Goal: Task Accomplishment & Management: Manage account settings

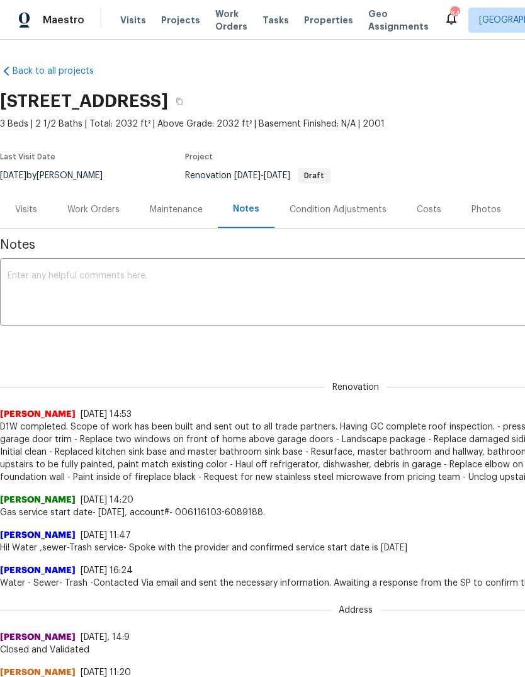
click at [115, 204] on div "Work Orders" at bounding box center [93, 209] width 52 height 13
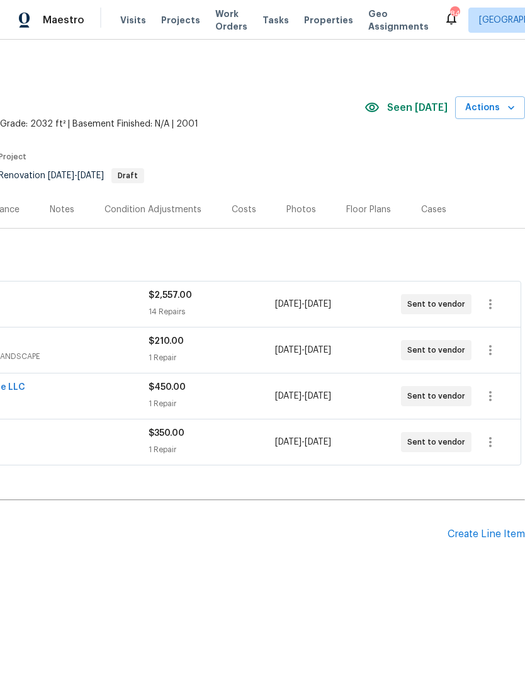
scroll to position [0, 186]
click at [482, 535] on div "Create Line Item" at bounding box center [486, 534] width 77 height 12
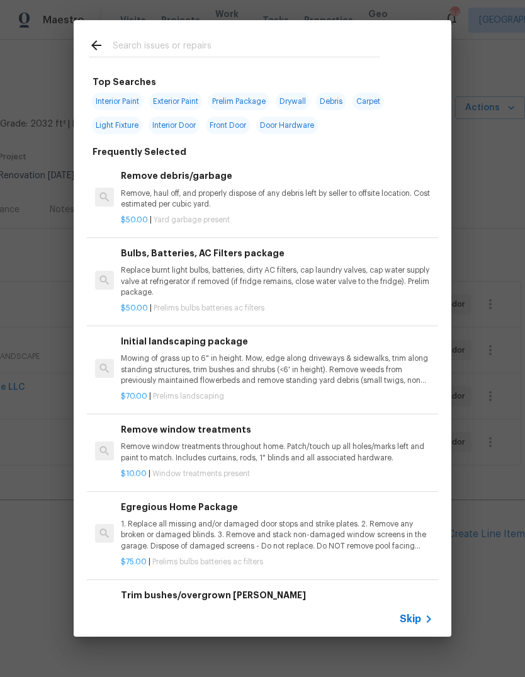
click at [248, 48] on input "text" at bounding box center [246, 47] width 267 height 19
type input "Hvac"
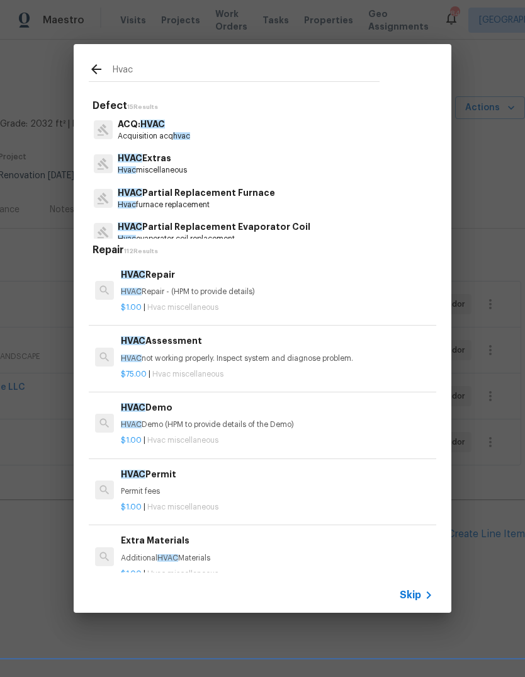
click at [171, 166] on p "Hvac miscellaneous" at bounding box center [152, 170] width 69 height 11
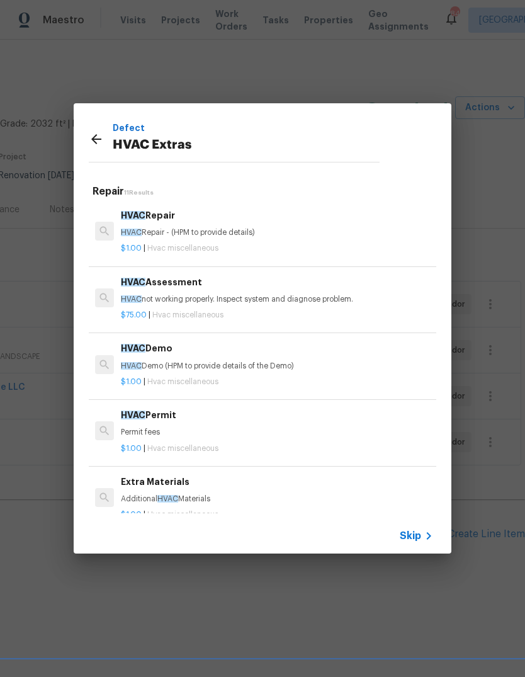
scroll to position [11, 1]
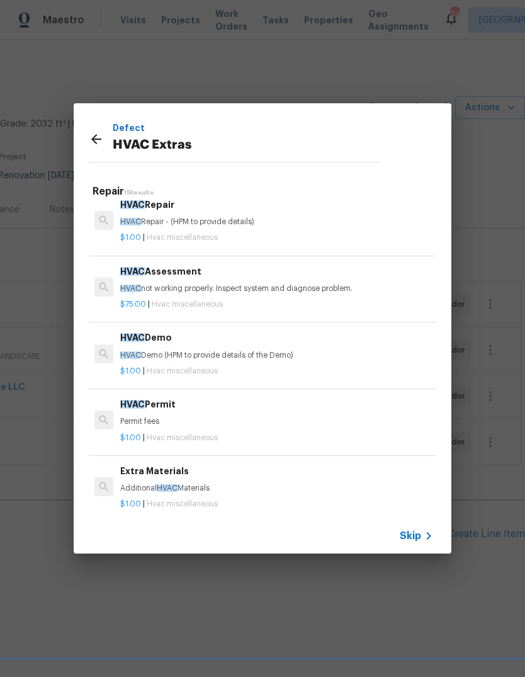
click at [94, 139] on icon at bounding box center [96, 139] width 10 height 10
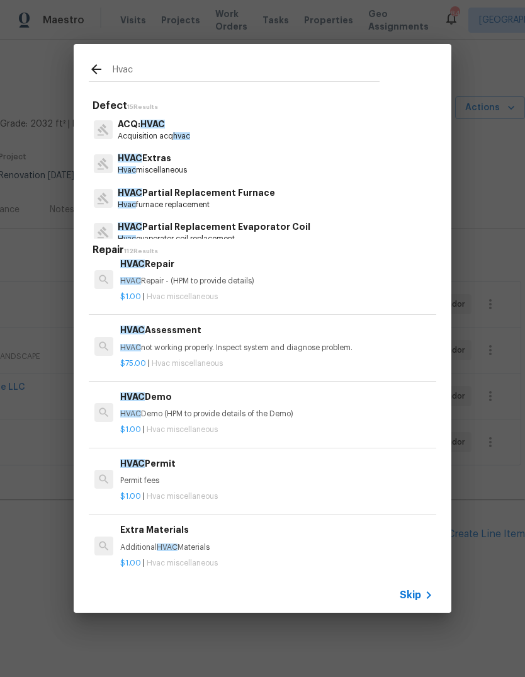
click at [183, 72] on input "Hvac" at bounding box center [246, 71] width 267 height 19
click at [167, 161] on p "HVAC Extras" at bounding box center [152, 158] width 69 height 13
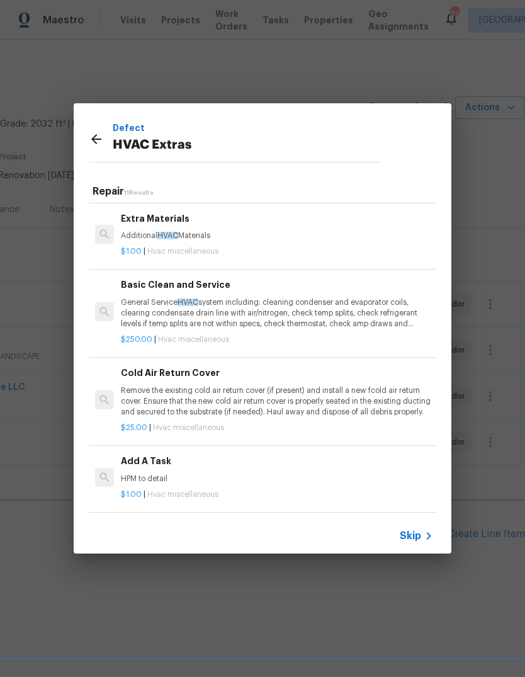
scroll to position [271, 0]
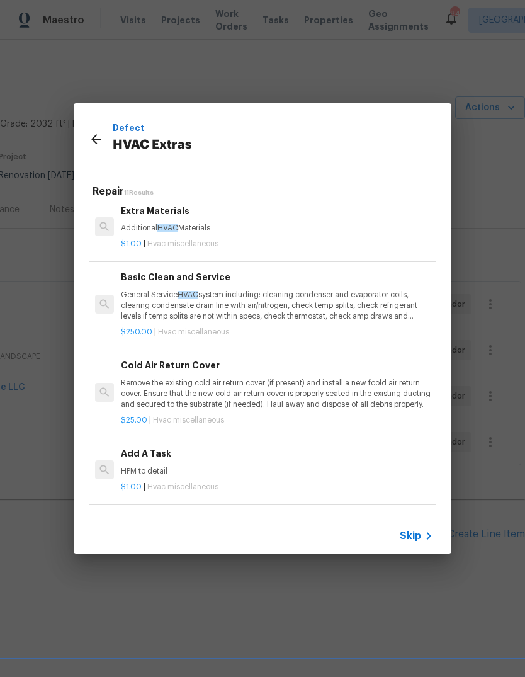
click at [234, 299] on p "General Service HVAC system including: cleaning condenser and evaporator coils,…" at bounding box center [277, 306] width 312 height 32
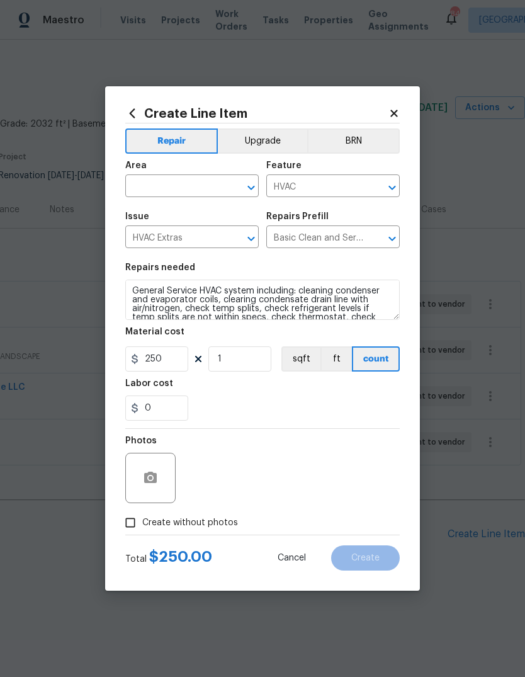
click at [217, 174] on div "Area" at bounding box center [192, 169] width 134 height 16
click at [213, 186] on input "text" at bounding box center [174, 188] width 98 height 20
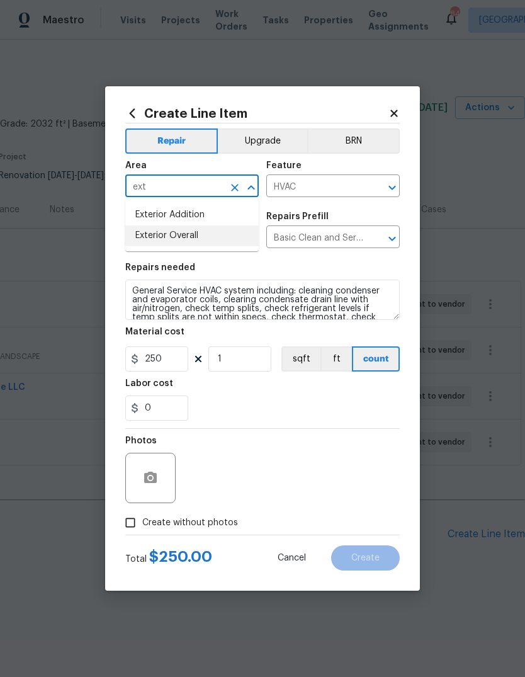
click at [193, 230] on li "Exterior Overall" at bounding box center [192, 235] width 134 height 21
type input "Exterior Overall"
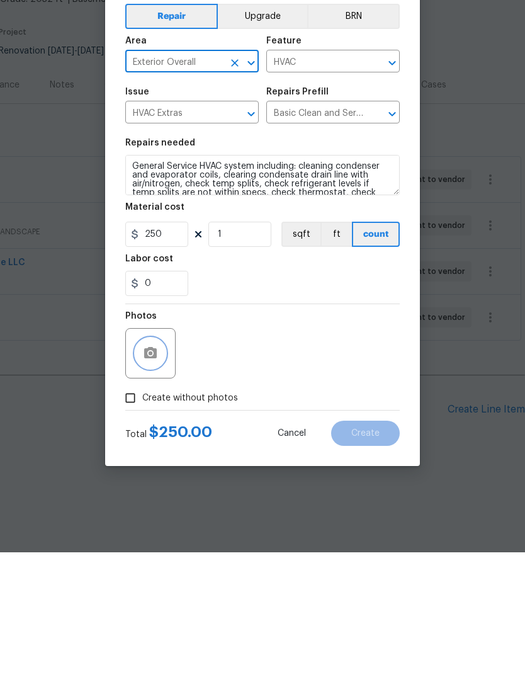
click at [161, 463] on button "button" at bounding box center [150, 478] width 30 height 30
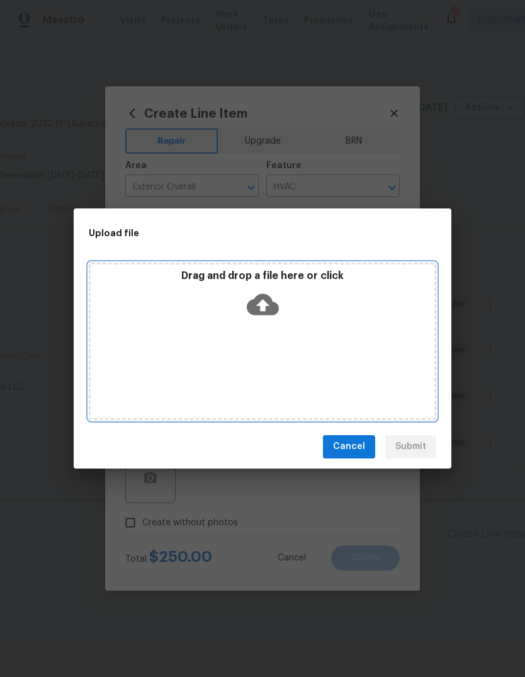
click at [282, 305] on div "Drag and drop a file here or click" at bounding box center [263, 297] width 344 height 54
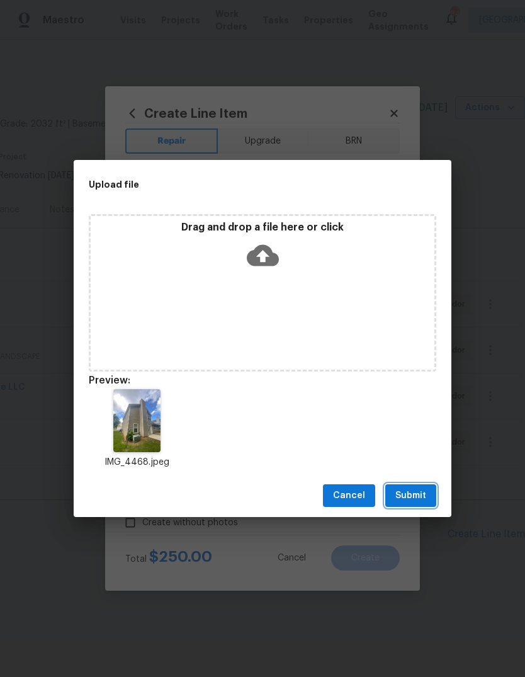
click at [421, 500] on span "Submit" at bounding box center [411, 496] width 31 height 16
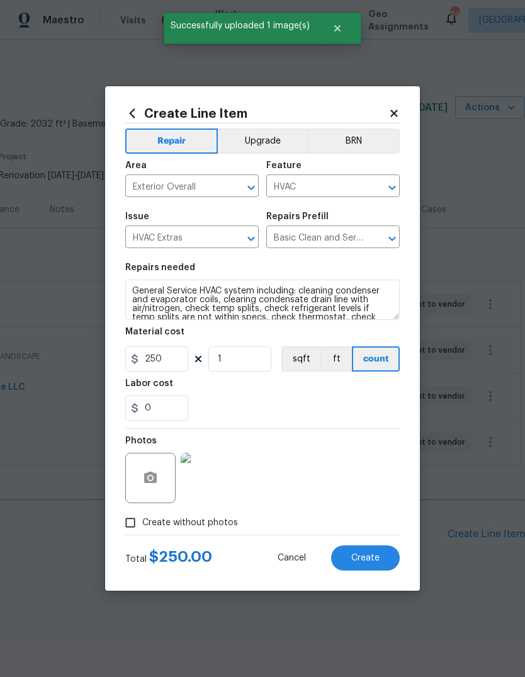
click at [382, 560] on button "Create" at bounding box center [365, 557] width 69 height 25
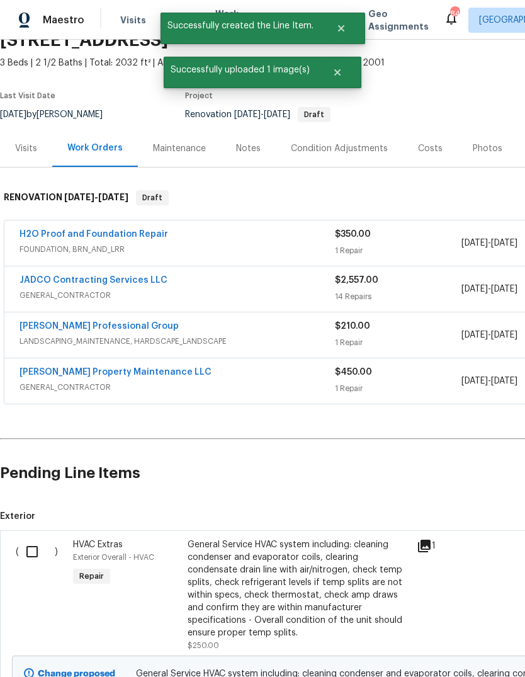
scroll to position [61, 0]
click at [28, 549] on input "checkbox" at bounding box center [37, 551] width 36 height 26
checkbox input "true"
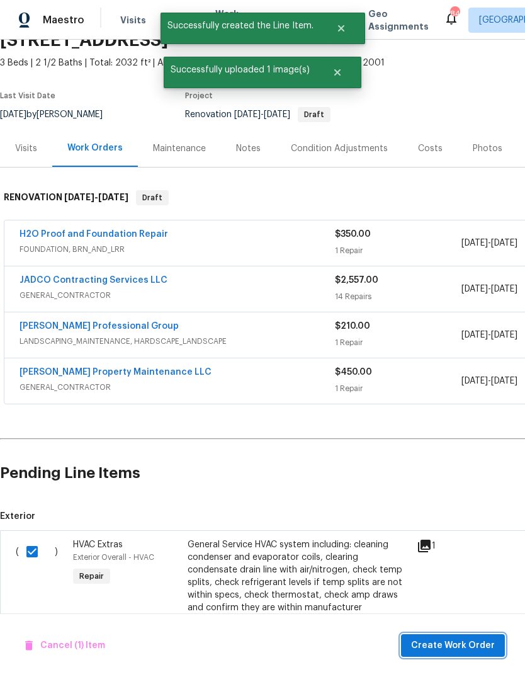
click at [468, 643] on span "Create Work Order" at bounding box center [453, 646] width 84 height 16
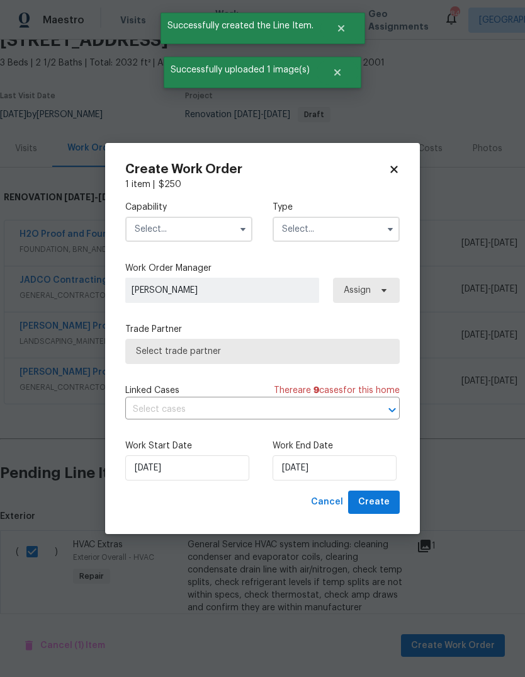
click at [232, 238] on input "text" at bounding box center [188, 229] width 127 height 25
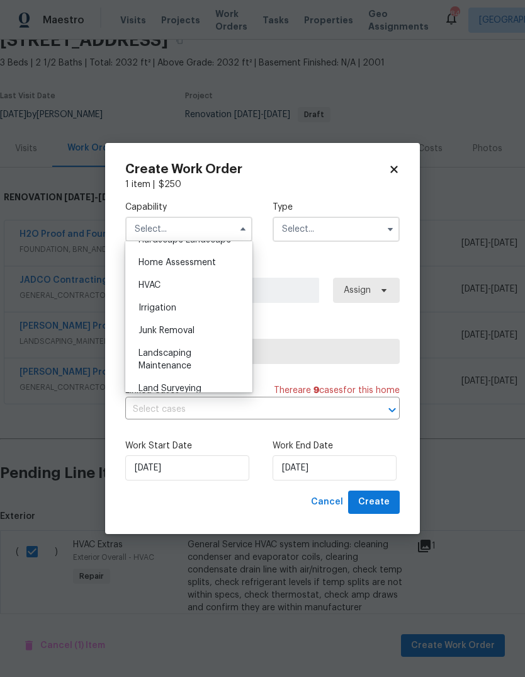
scroll to position [760, 0]
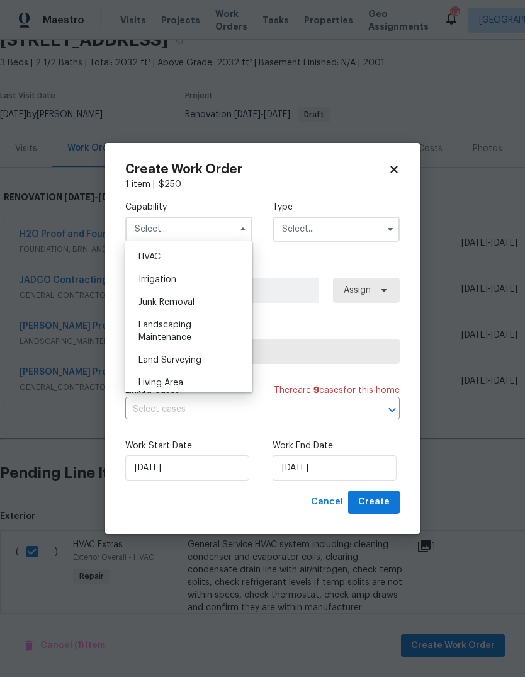
click at [206, 258] on div "HVAC" at bounding box center [188, 257] width 121 height 23
type input "HVAC"
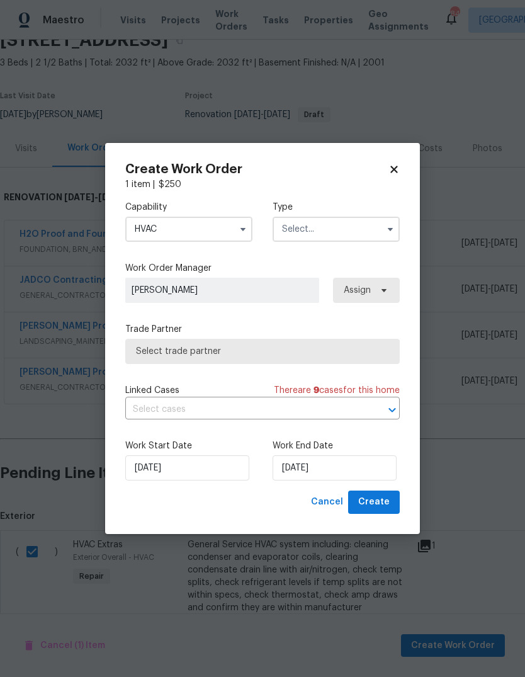
click at [348, 233] on input "text" at bounding box center [336, 229] width 127 height 25
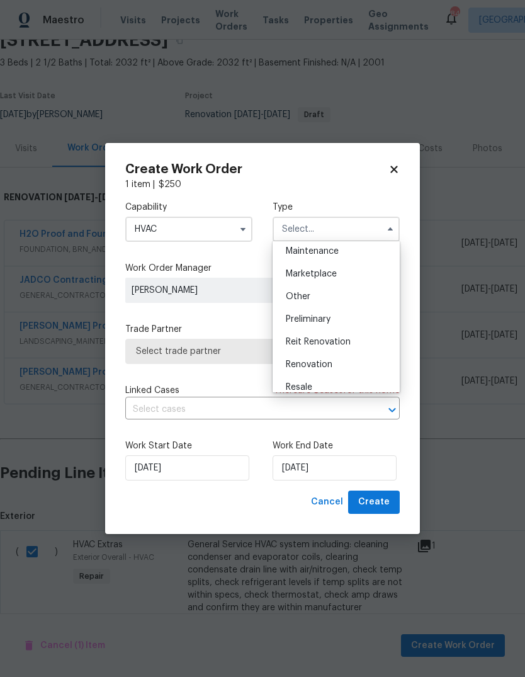
scroll to position [213, 0]
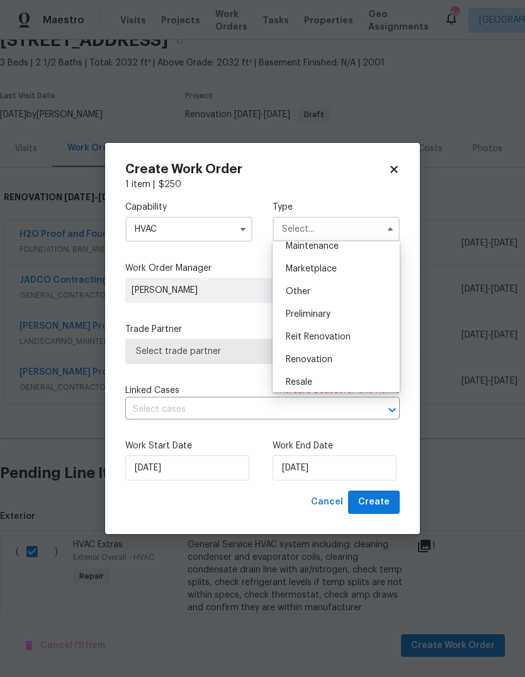
click at [347, 360] on div "Renovation" at bounding box center [336, 359] width 121 height 23
type input "Renovation"
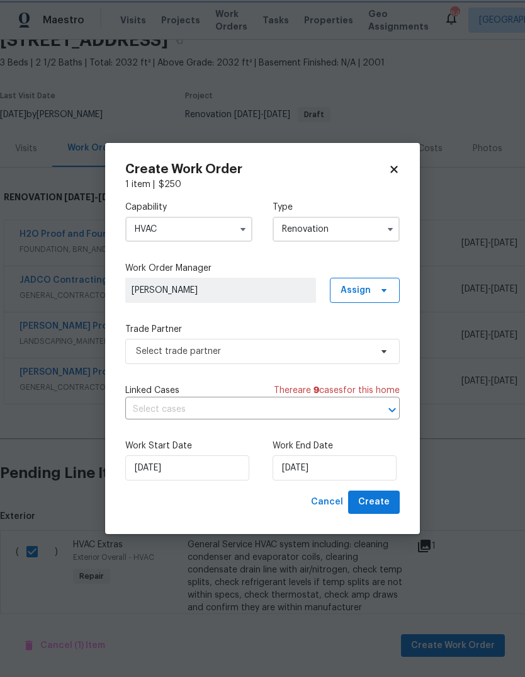
scroll to position [0, 0]
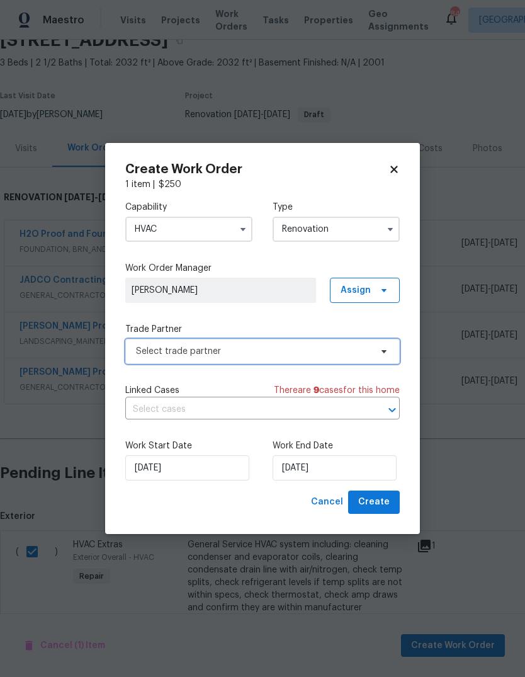
click at [371, 347] on span "Select trade partner" at bounding box center [262, 351] width 275 height 25
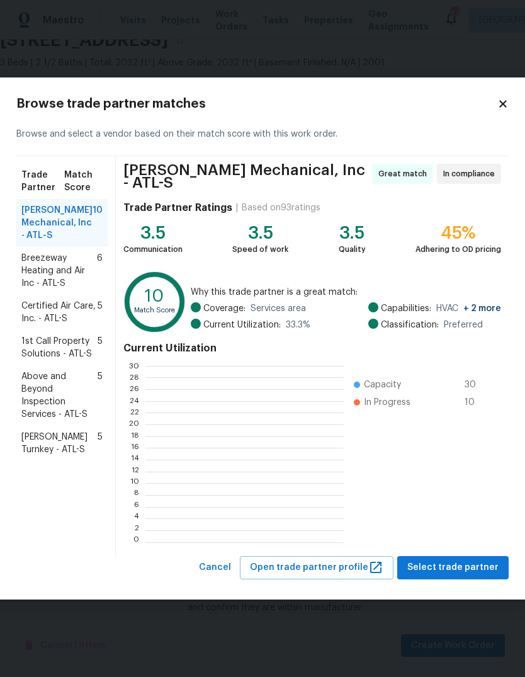
scroll to position [176, 198]
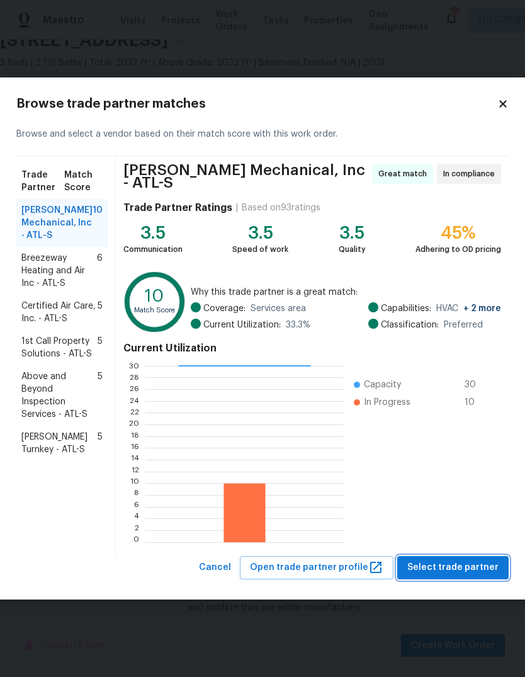
click at [472, 562] on span "Select trade partner" at bounding box center [452, 568] width 91 height 16
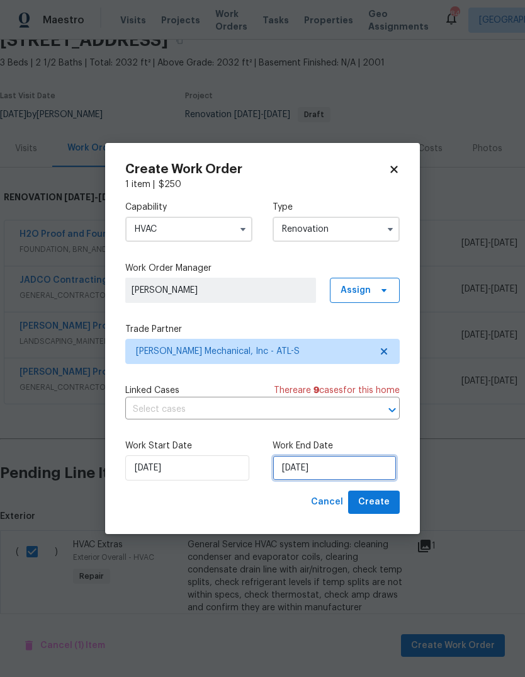
click at [374, 469] on input "[DATE]" at bounding box center [335, 467] width 124 height 25
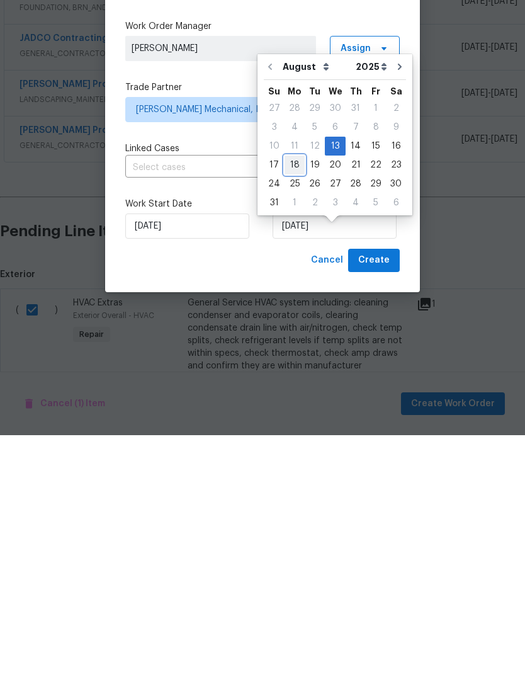
click at [299, 398] on div "18" at bounding box center [295, 407] width 20 height 18
type input "[DATE]"
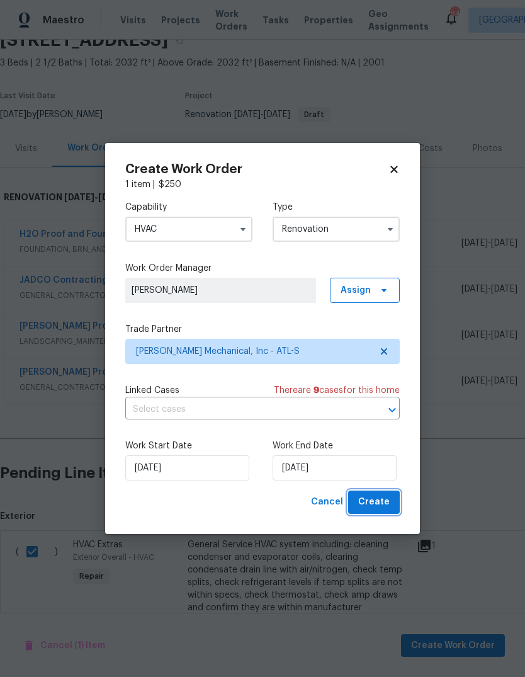
click at [384, 503] on span "Create" at bounding box center [373, 502] width 31 height 16
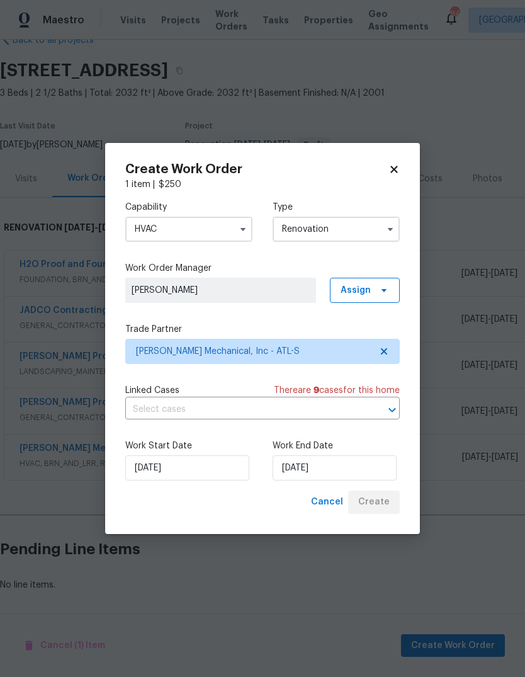
scroll to position [30, 0]
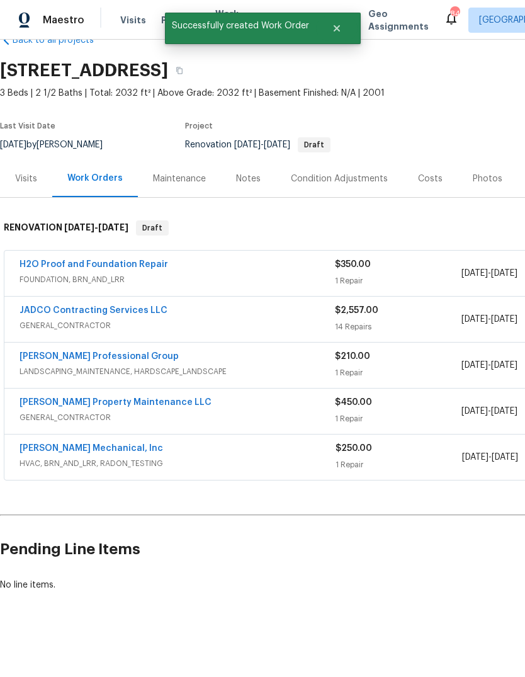
click at [443, 520] on h2 "Pending Line Items" at bounding box center [317, 549] width 634 height 59
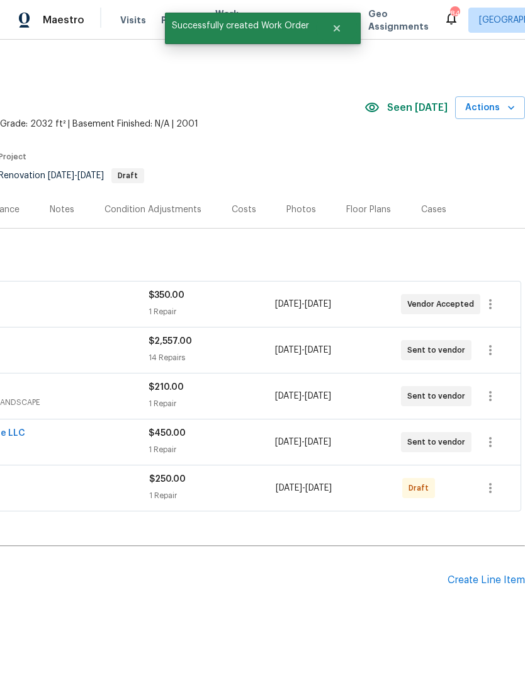
scroll to position [0, 186]
click at [496, 481] on icon "button" at bounding box center [490, 488] width 15 height 15
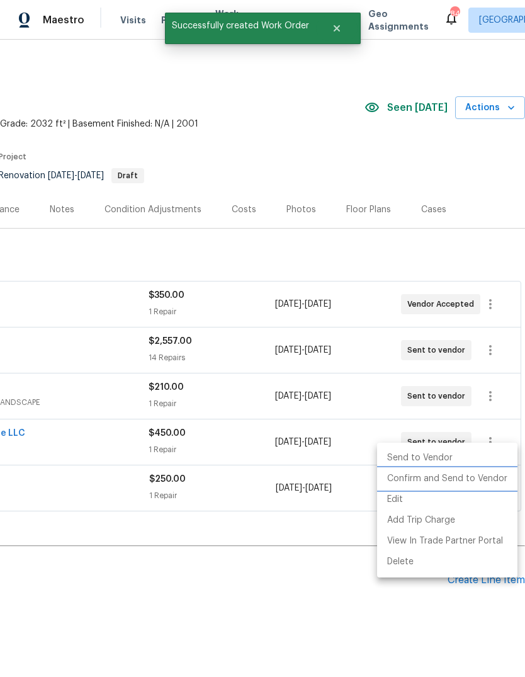
click at [474, 480] on li "Confirm and Send to Vendor" at bounding box center [447, 479] width 140 height 21
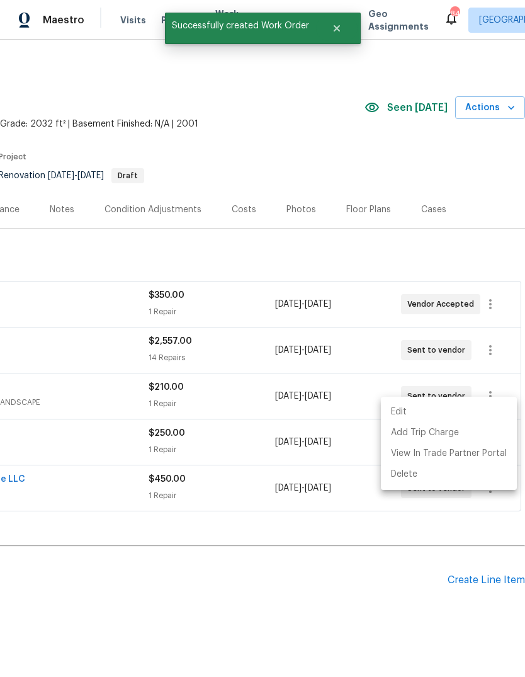
click at [334, 550] on div at bounding box center [262, 338] width 525 height 677
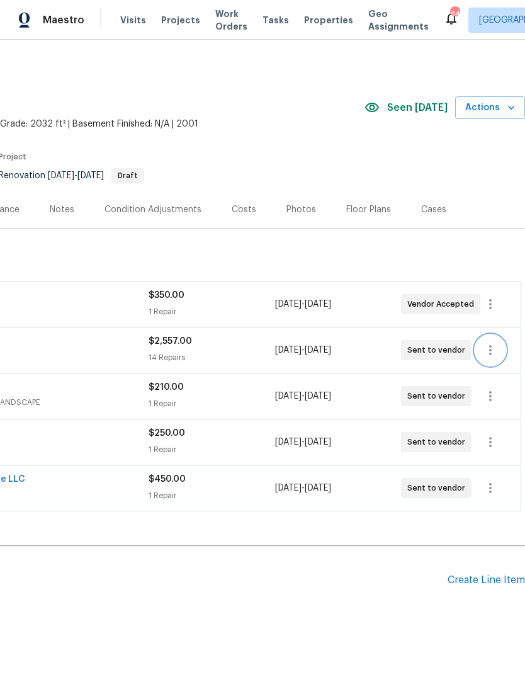
click at [492, 343] on icon "button" at bounding box center [490, 350] width 15 height 15
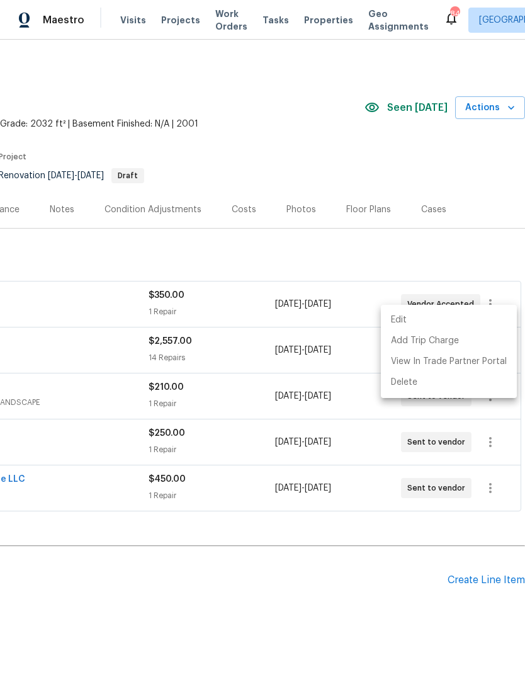
click at [404, 321] on li "Edit" at bounding box center [449, 320] width 136 height 21
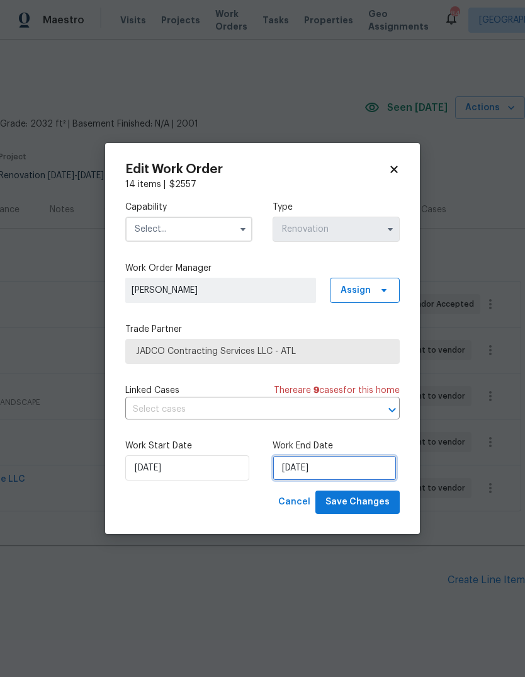
click at [357, 470] on input "[DATE]" at bounding box center [335, 467] width 124 height 25
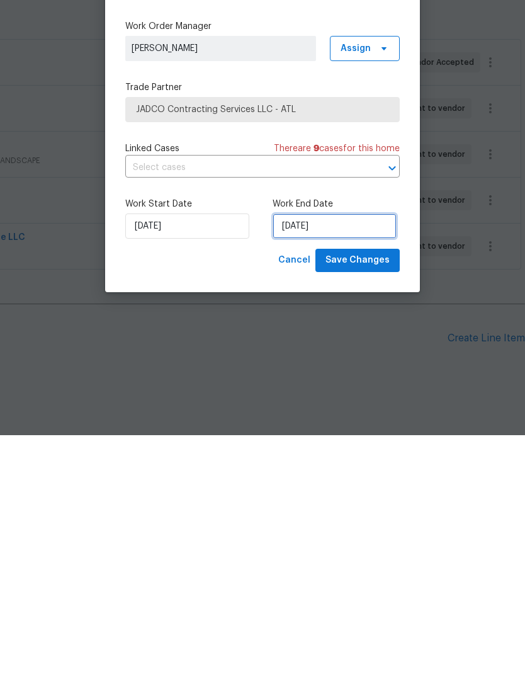
select select "8"
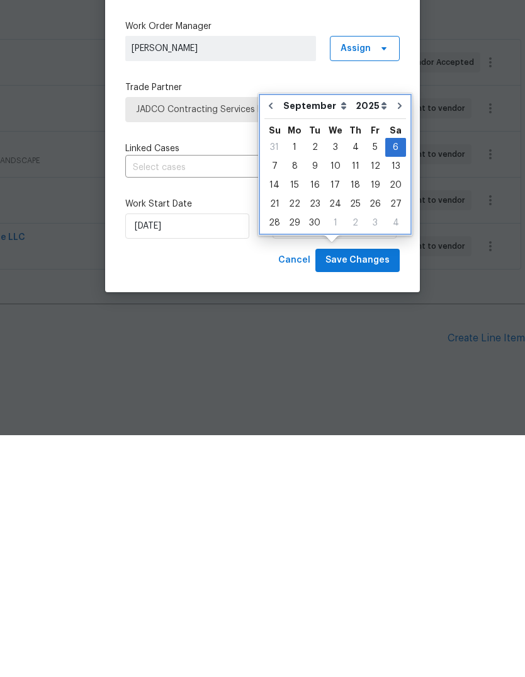
click at [276, 335] on button "Go to previous month" at bounding box center [270, 347] width 19 height 25
type input "[DATE]"
select select "7"
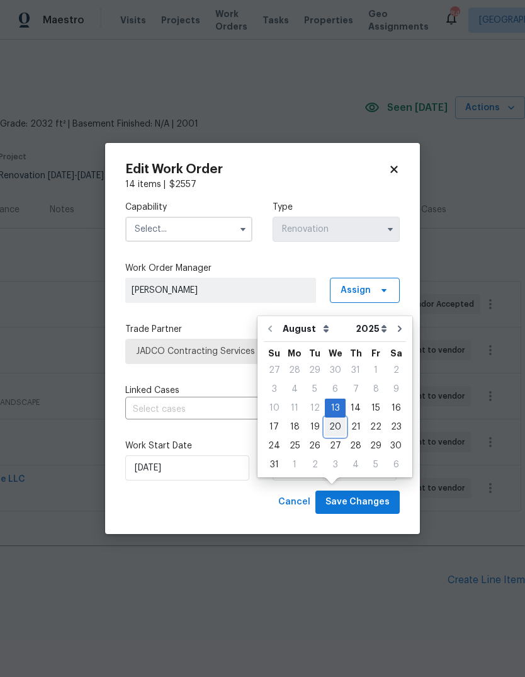
click at [333, 418] on div "20" at bounding box center [335, 427] width 21 height 18
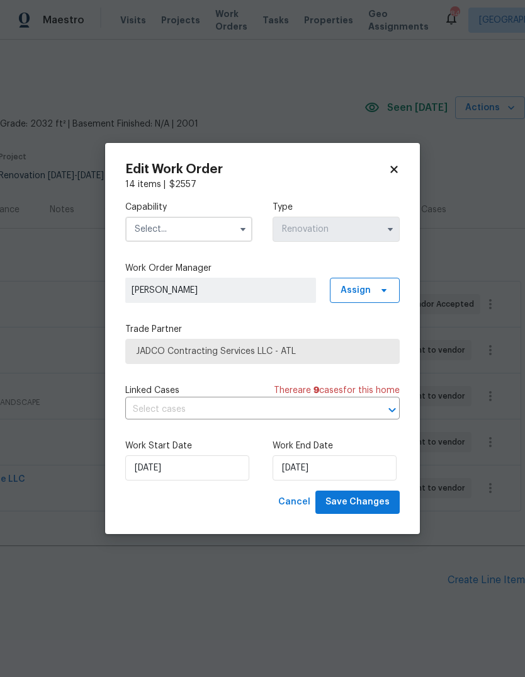
type input "[DATE]"
click at [355, 468] on input "[DATE]" at bounding box center [335, 467] width 124 height 25
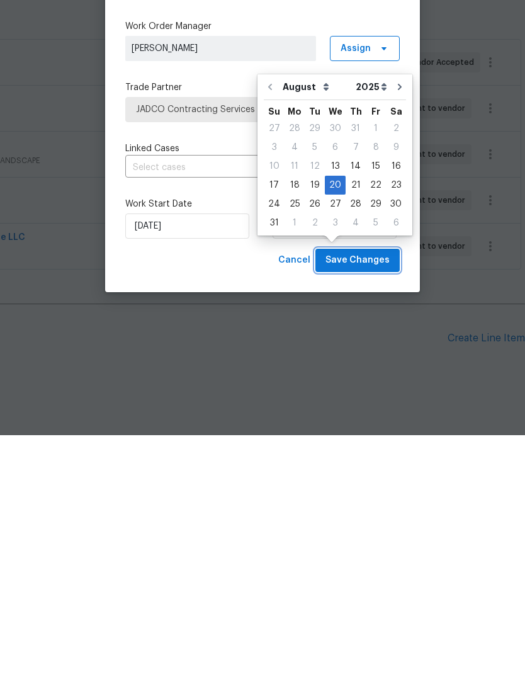
click at [375, 494] on span "Save Changes" at bounding box center [358, 502] width 64 height 16
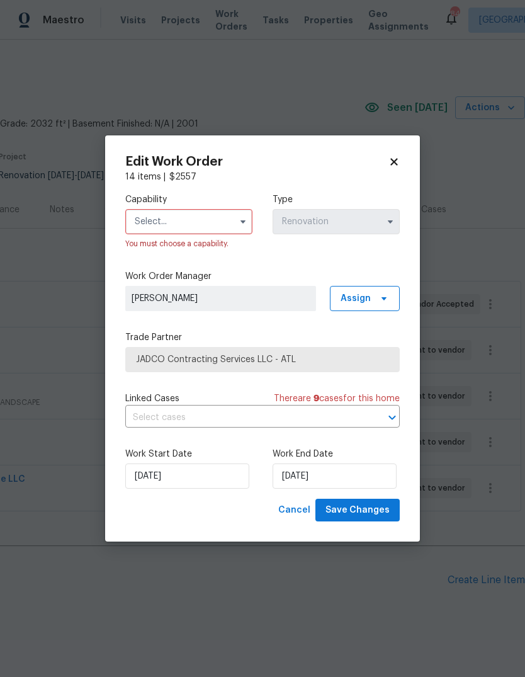
click at [242, 233] on input "text" at bounding box center [188, 221] width 127 height 25
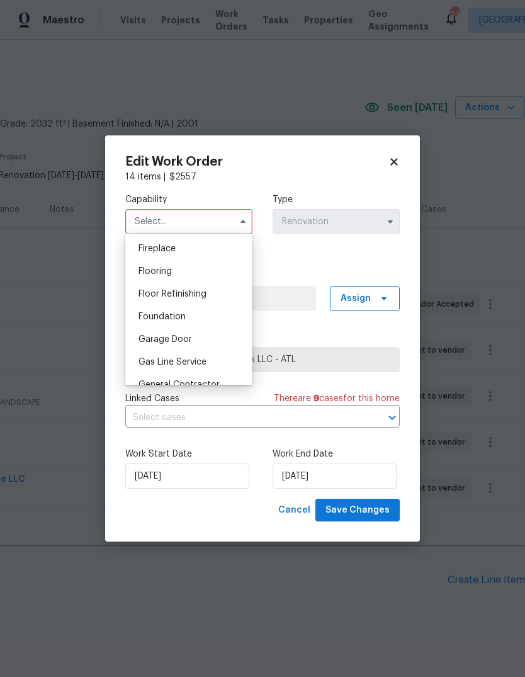
scroll to position [477, 0]
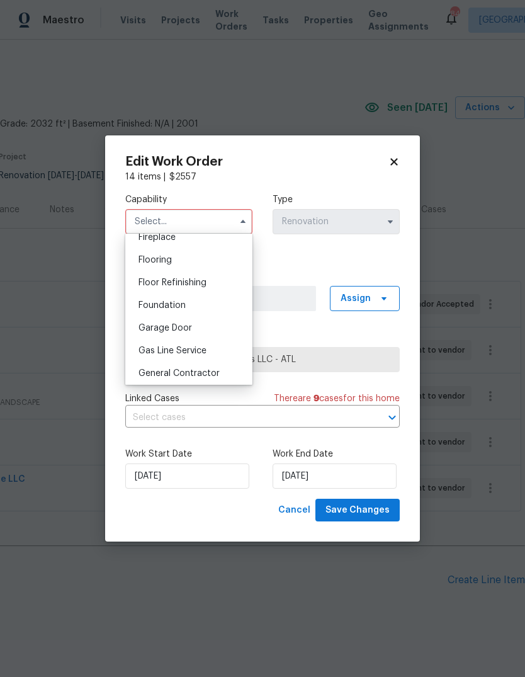
click at [213, 369] on span "General Contractor" at bounding box center [179, 373] width 81 height 9
type input "General Contractor"
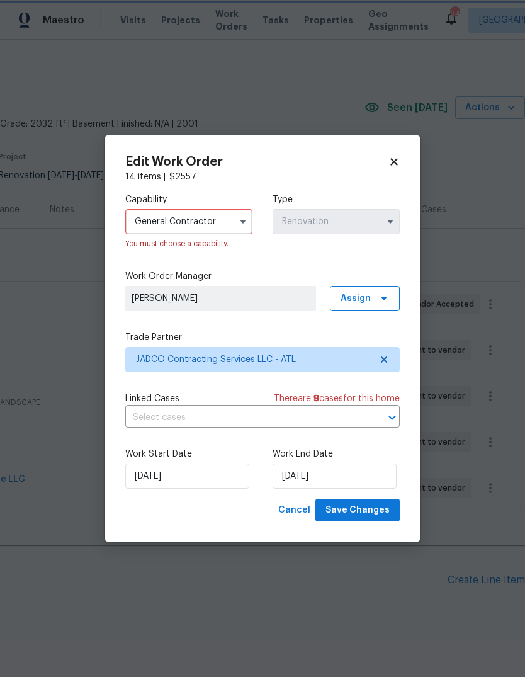
scroll to position [503, 0]
click at [385, 513] on span "Save Changes" at bounding box center [358, 511] width 64 height 16
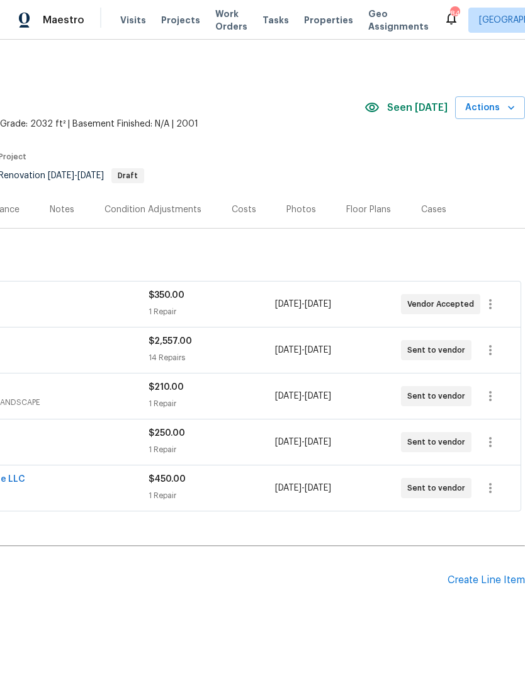
scroll to position [0, 186]
click at [494, 343] on icon "button" at bounding box center [490, 350] width 15 height 15
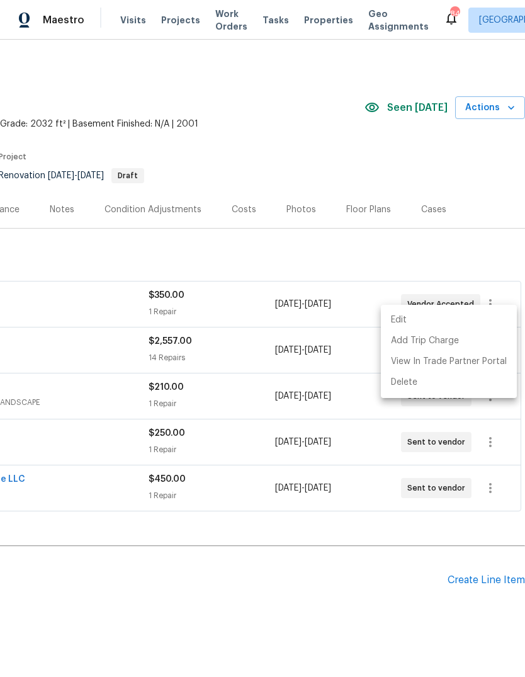
click at [402, 321] on li "Edit" at bounding box center [449, 320] width 136 height 21
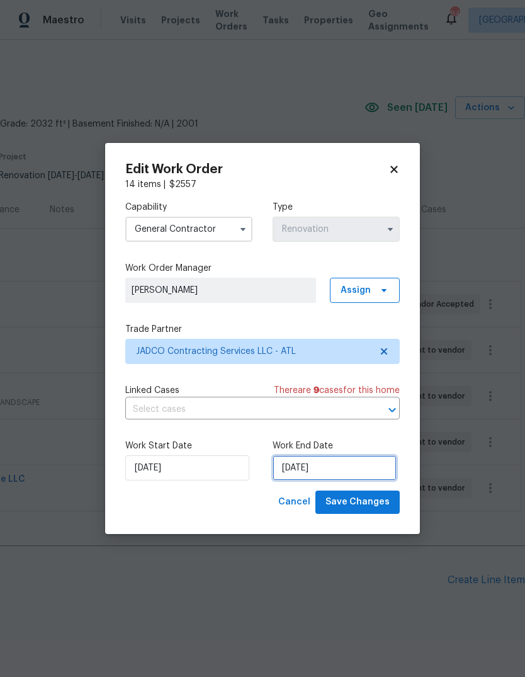
click at [356, 470] on input "[DATE]" at bounding box center [335, 467] width 124 height 25
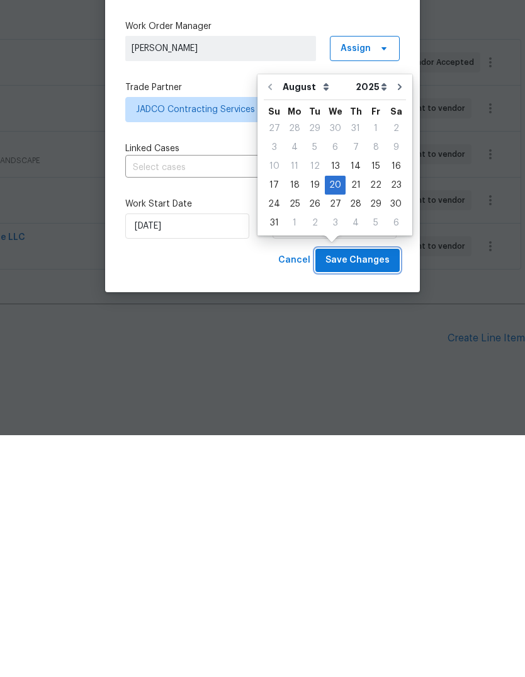
click at [377, 494] on span "Save Changes" at bounding box center [358, 502] width 64 height 16
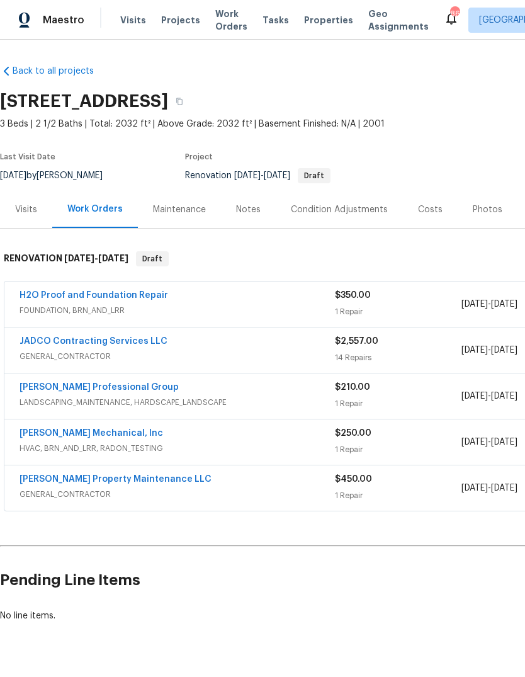
click at [54, 291] on link "H2O Proof and Foundation Repair" at bounding box center [94, 295] width 149 height 9
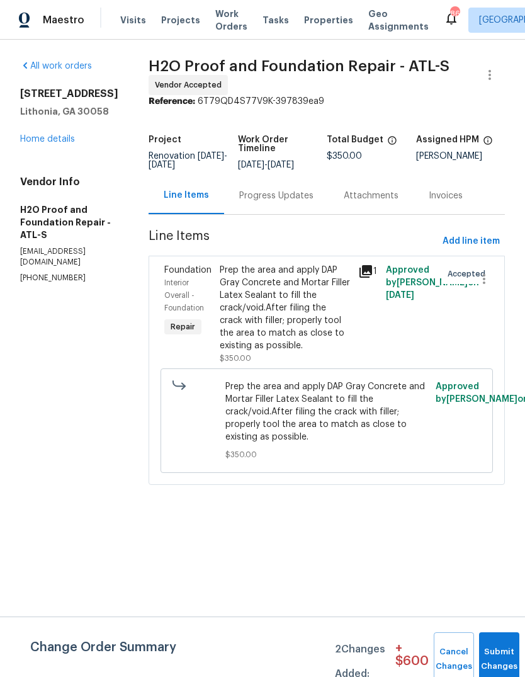
click at [261, 201] on div "Progress Updates" at bounding box center [276, 196] width 74 height 13
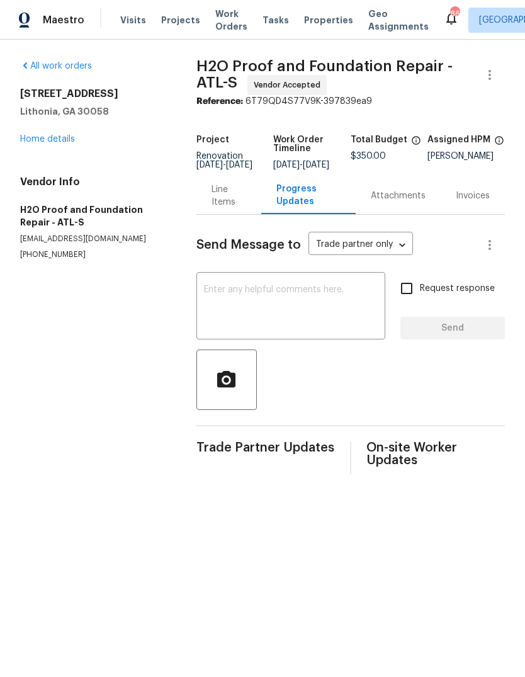
click at [334, 308] on textarea at bounding box center [291, 307] width 174 height 44
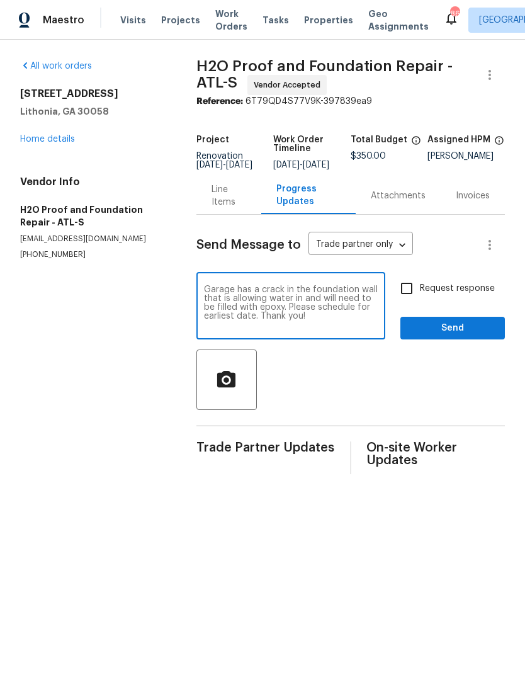
type textarea "Garage has a crack in the foundation wall that is allowing water in and will ne…"
click at [461, 336] on span "Send" at bounding box center [453, 329] width 84 height 16
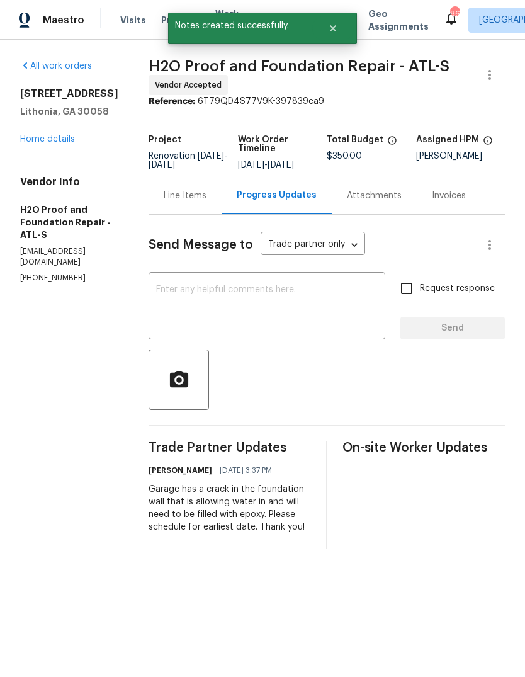
click at [193, 195] on div "Line Items" at bounding box center [185, 196] width 43 height 13
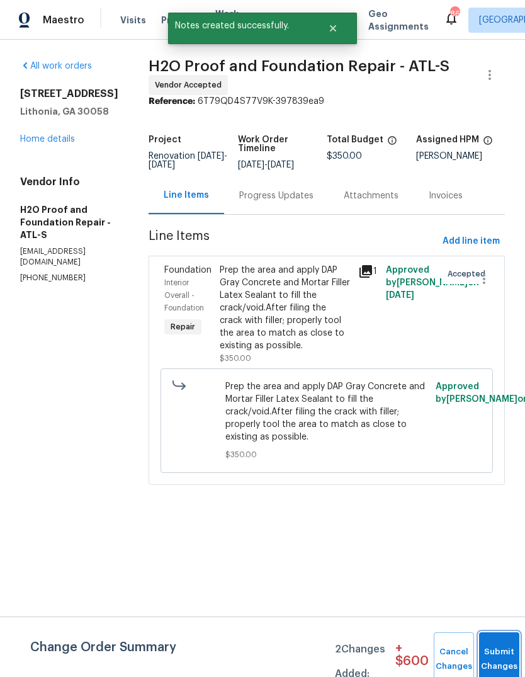
click at [501, 647] on button "Submit Changes" at bounding box center [499, 659] width 40 height 54
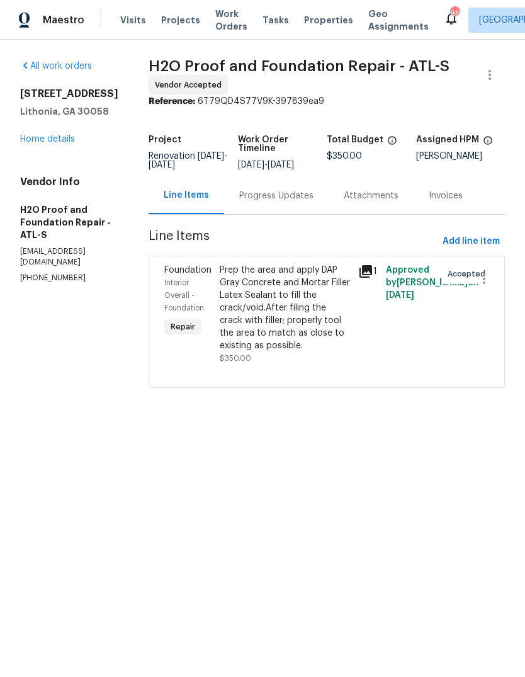
click at [74, 144] on link "Home details" at bounding box center [47, 139] width 55 height 9
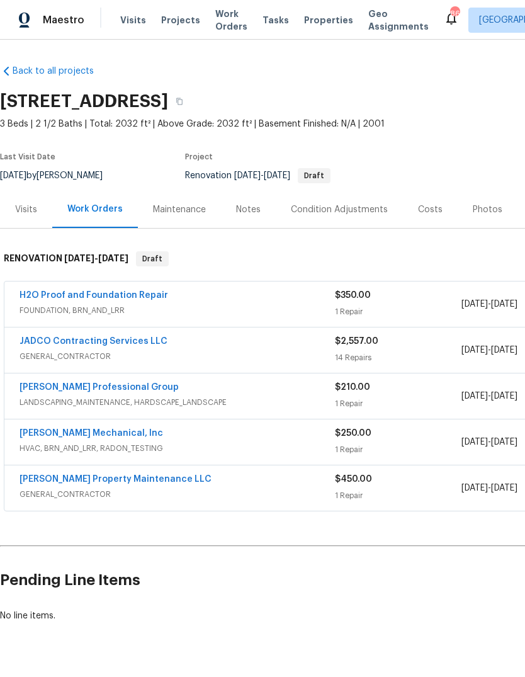
click at [431, 212] on div "Costs" at bounding box center [430, 209] width 25 height 13
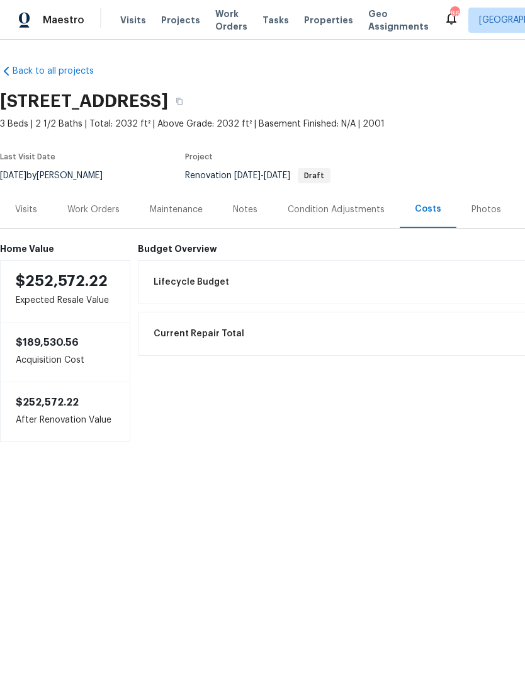
click at [100, 203] on div "Work Orders" at bounding box center [93, 209] width 52 height 13
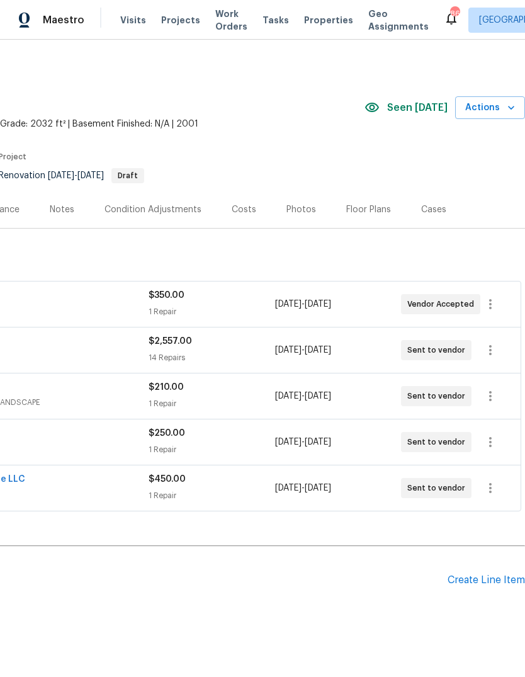
scroll to position [0, 186]
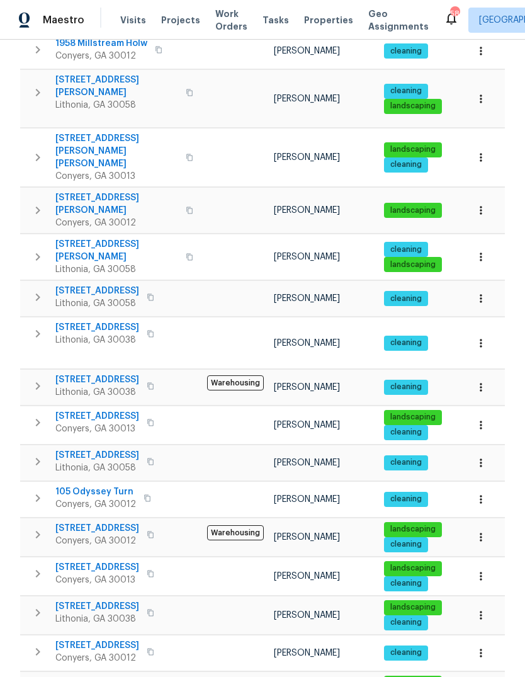
scroll to position [315, 0]
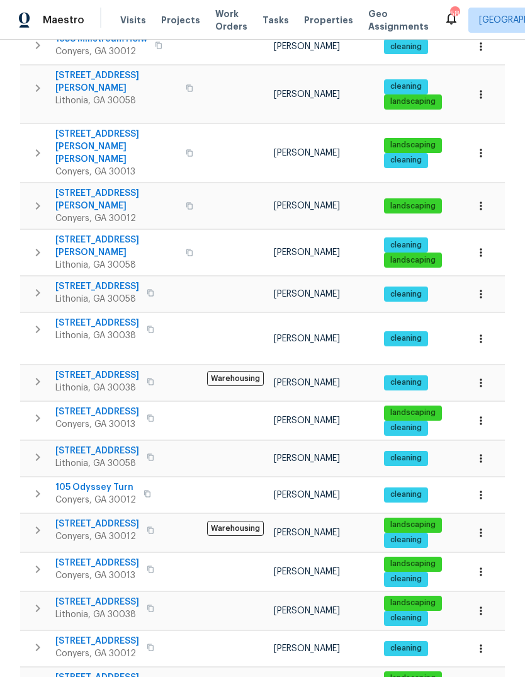
click at [80, 557] on span "2554 Fairview Rd" at bounding box center [97, 563] width 84 height 13
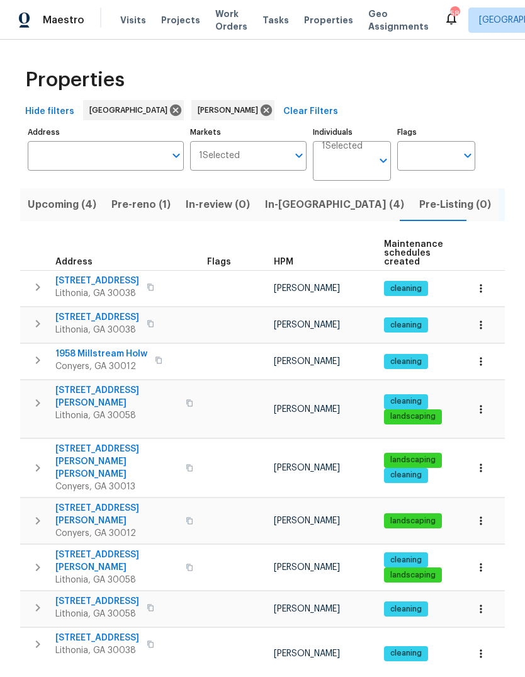
scroll to position [0, 0]
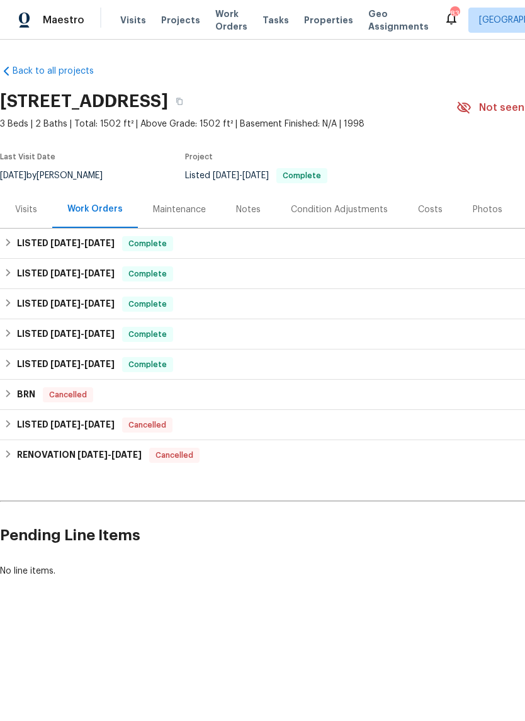
click at [488, 204] on div "Photos" at bounding box center [488, 209] width 30 height 13
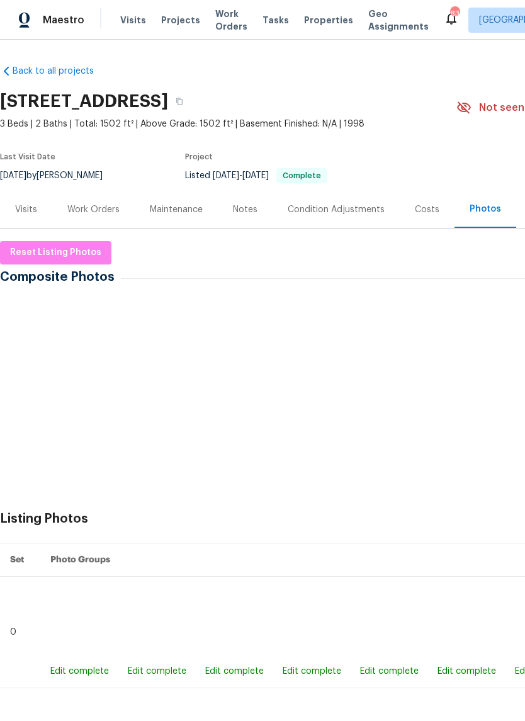
scroll to position [0, -1]
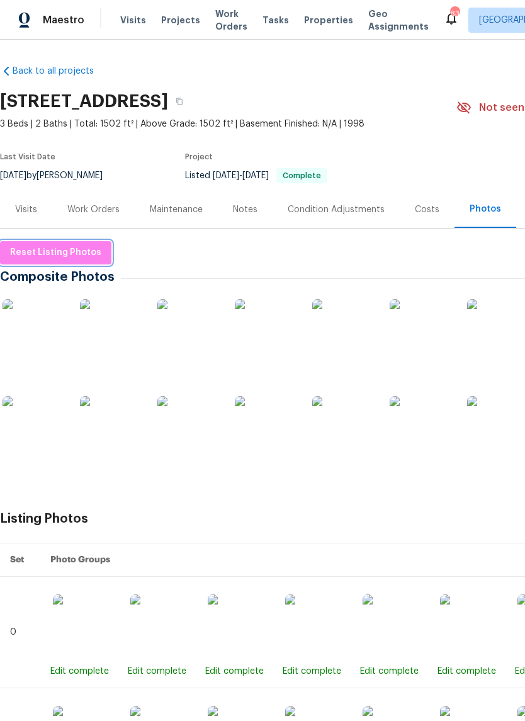
click at [37, 248] on span "Reset Listing Photos" at bounding box center [55, 253] width 91 height 16
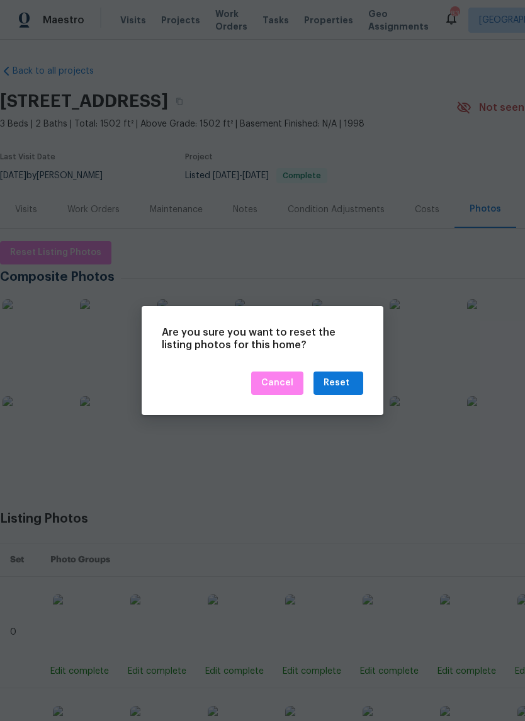
scroll to position [0, 0]
click at [350, 380] on div "Reset" at bounding box center [339, 383] width 30 height 16
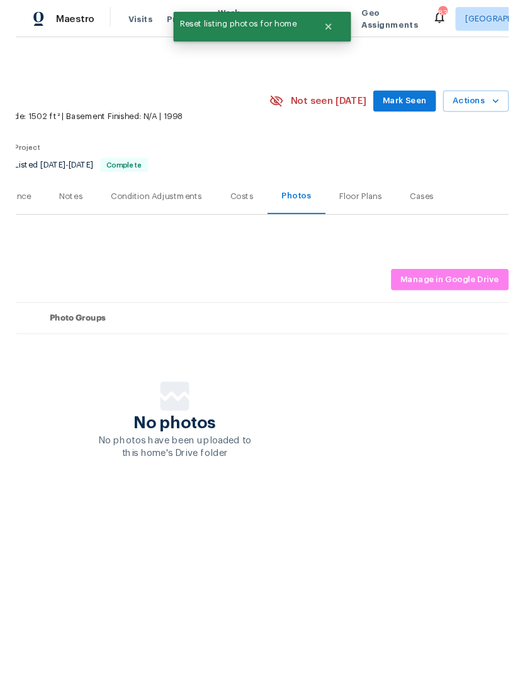
scroll to position [0, 186]
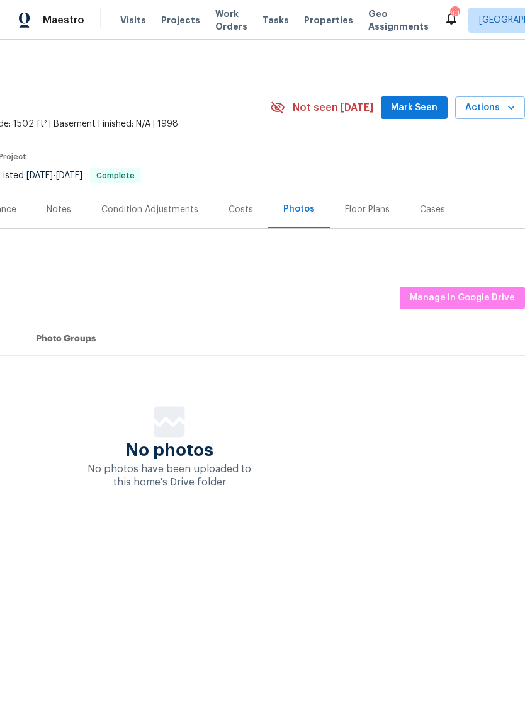
click at [428, 118] on button "Mark Seen" at bounding box center [414, 107] width 67 height 23
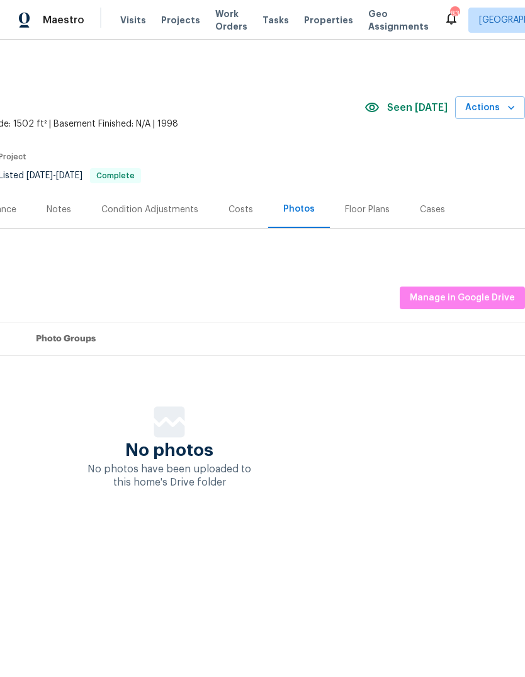
click at [440, 408] on div "No photos No photos have been uploaded to this home's Drive folder" at bounding box center [170, 447] width 712 height 83
click at [478, 300] on span "Manage in Google Drive" at bounding box center [462, 298] width 105 height 16
